Goal: Information Seeking & Learning: Learn about a topic

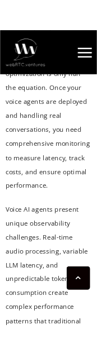
scroll to position [834, 0]
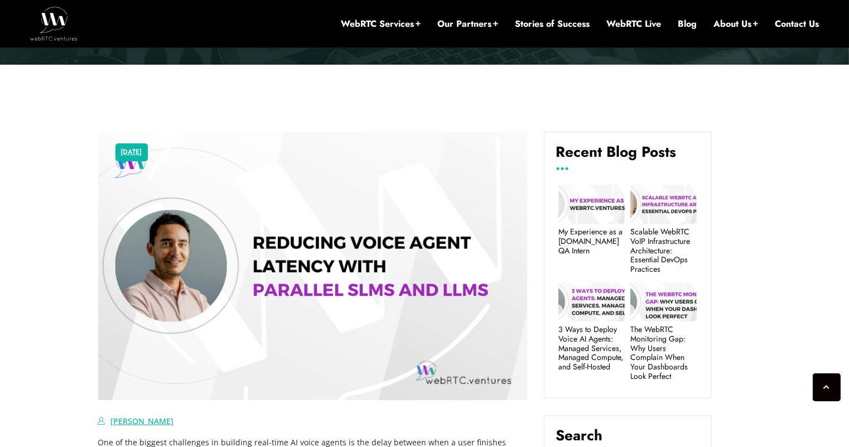
scroll to position [569, 0]
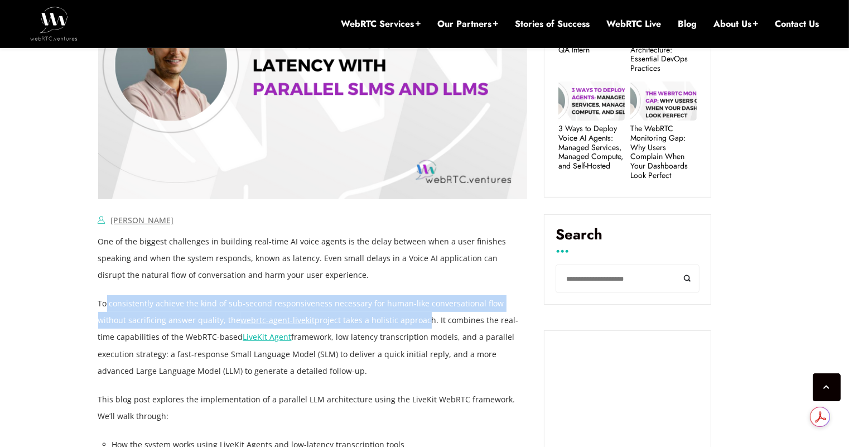
drag, startPoint x: 105, startPoint y: 305, endPoint x: 390, endPoint y: 322, distance: 285.1
click at [390, 322] on p "To consistently achieve the kind of sub-second responsiveness necessary for hum…" at bounding box center [313, 337] width 430 height 84
click at [364, 321] on p "To consistently achieve the kind of sub-second responsiveness necessary for hum…" at bounding box center [313, 337] width 430 height 84
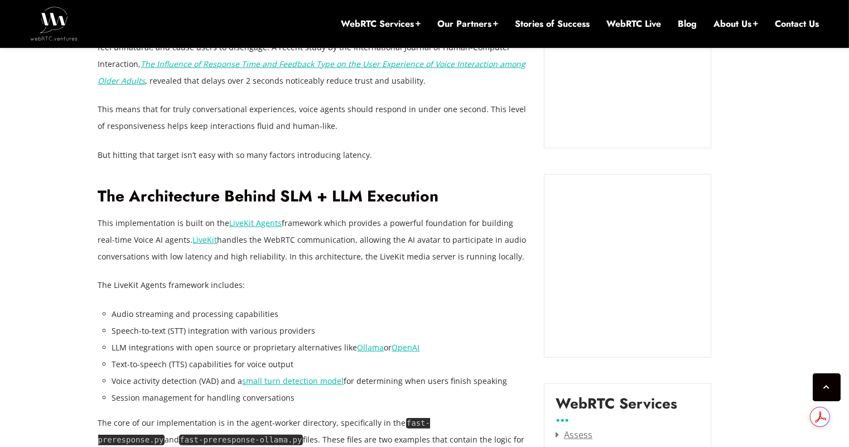
scroll to position [1462, 0]
